Goal: Task Accomplishment & Management: Manage account settings

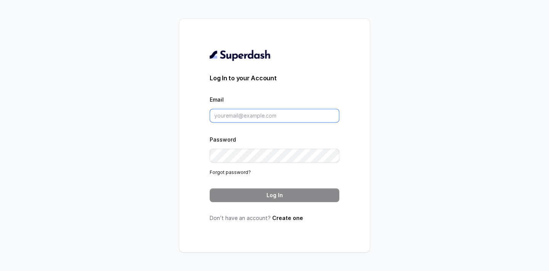
click at [278, 114] on input "Email" at bounding box center [275, 116] width 130 height 14
type input "[PERSON_NAME][EMAIL_ADDRESS][DOMAIN_NAME]"
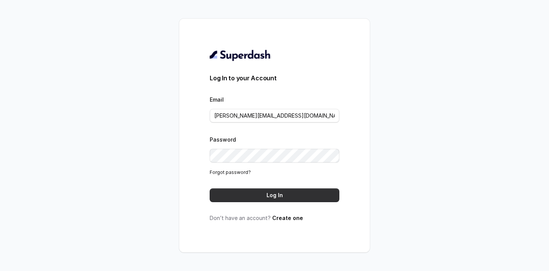
click at [252, 191] on button "Log In" at bounding box center [275, 196] width 130 height 14
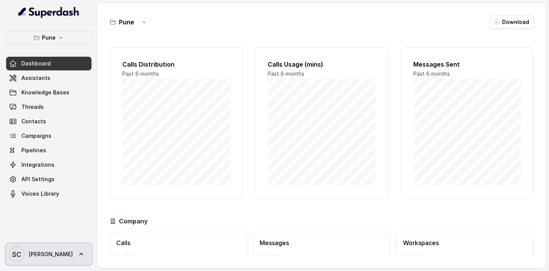
click at [77, 253] on icon at bounding box center [81, 255] width 8 height 8
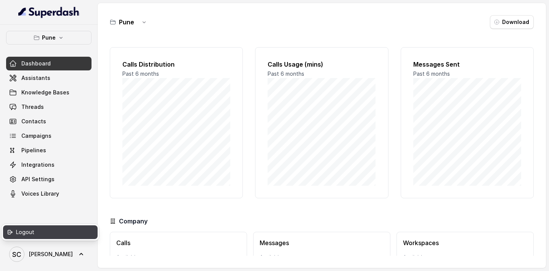
click at [48, 237] on div "Logout" at bounding box center [48, 232] width 65 height 9
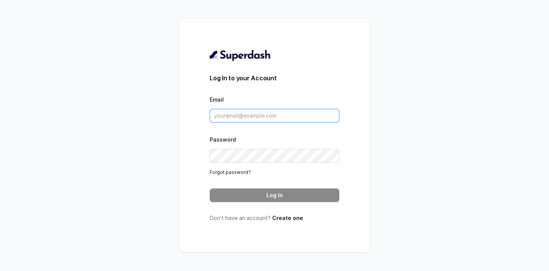
type input "[PERSON_NAME][EMAIL_ADDRESS][DOMAIN_NAME]"
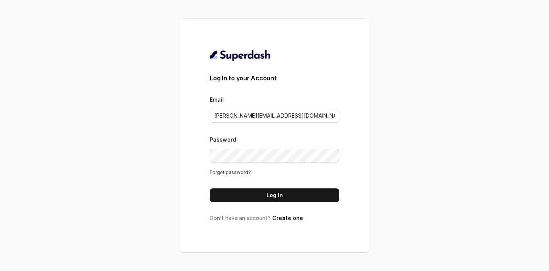
click at [234, 171] on link "Forgot password?" at bounding box center [230, 173] width 41 height 6
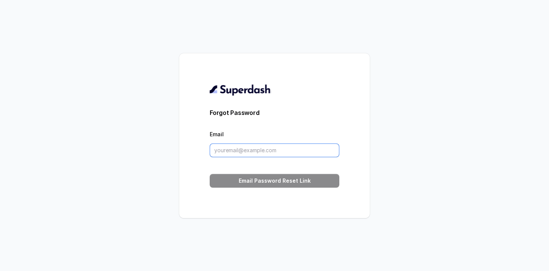
click at [254, 152] on input "Email" at bounding box center [275, 151] width 130 height 14
